Goal: Task Accomplishment & Management: Complete application form

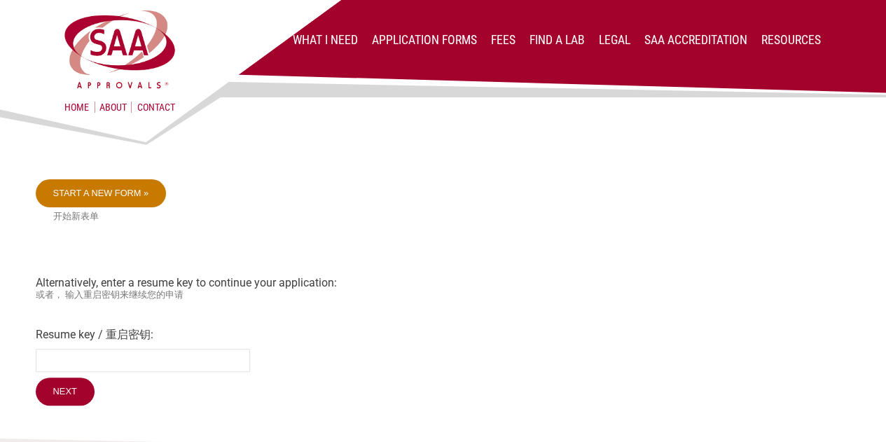
click at [160, 196] on link "Start a new form »" at bounding box center [101, 193] width 131 height 28
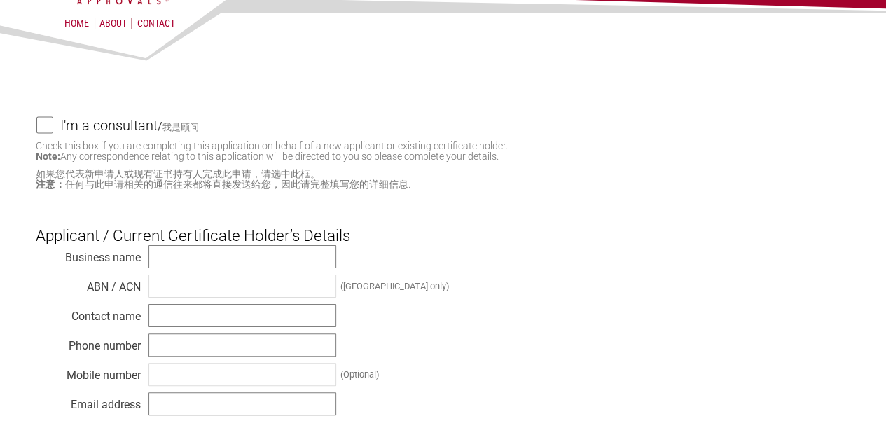
scroll to position [280, 0]
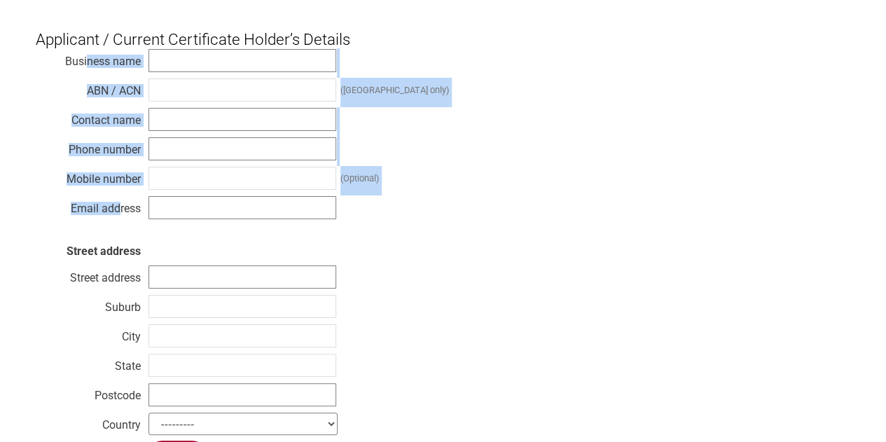
drag, startPoint x: 97, startPoint y: 97, endPoint x: 119, endPoint y: 218, distance: 122.5
click at [119, 218] on div "Business name ABN / ACN ([GEOGRAPHIC_DATA] only) Contact name Phone number Mobi…" at bounding box center [444, 244] width 816 height 392
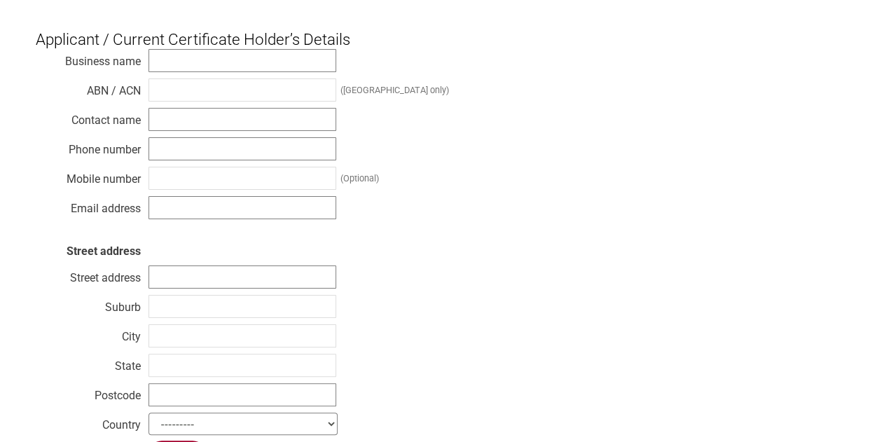
scroll to position [420, 0]
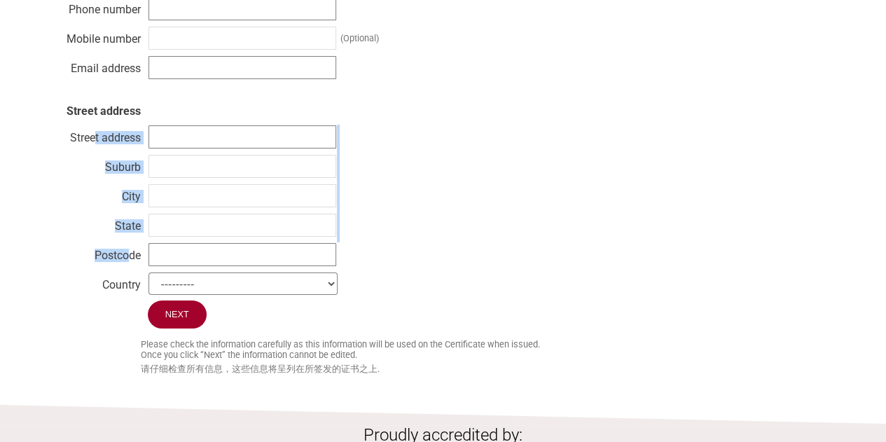
drag, startPoint x: 95, startPoint y: 132, endPoint x: 129, endPoint y: 258, distance: 130.7
click at [129, 258] on div "Business name ABN / ACN ([GEOGRAPHIC_DATA] only) Contact name Phone number Mobi…" at bounding box center [444, 104] width 816 height 392
click at [129, 258] on div "Postcode" at bounding box center [88, 252] width 105 height 14
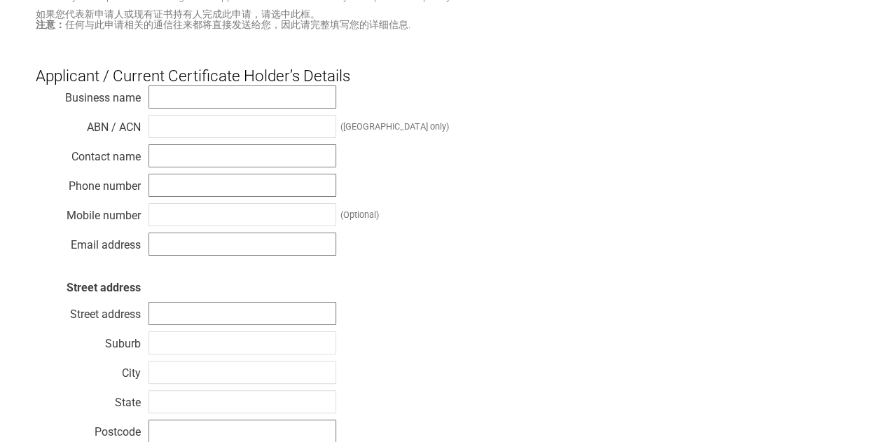
scroll to position [0, 0]
